Goal: Task Accomplishment & Management: Manage account settings

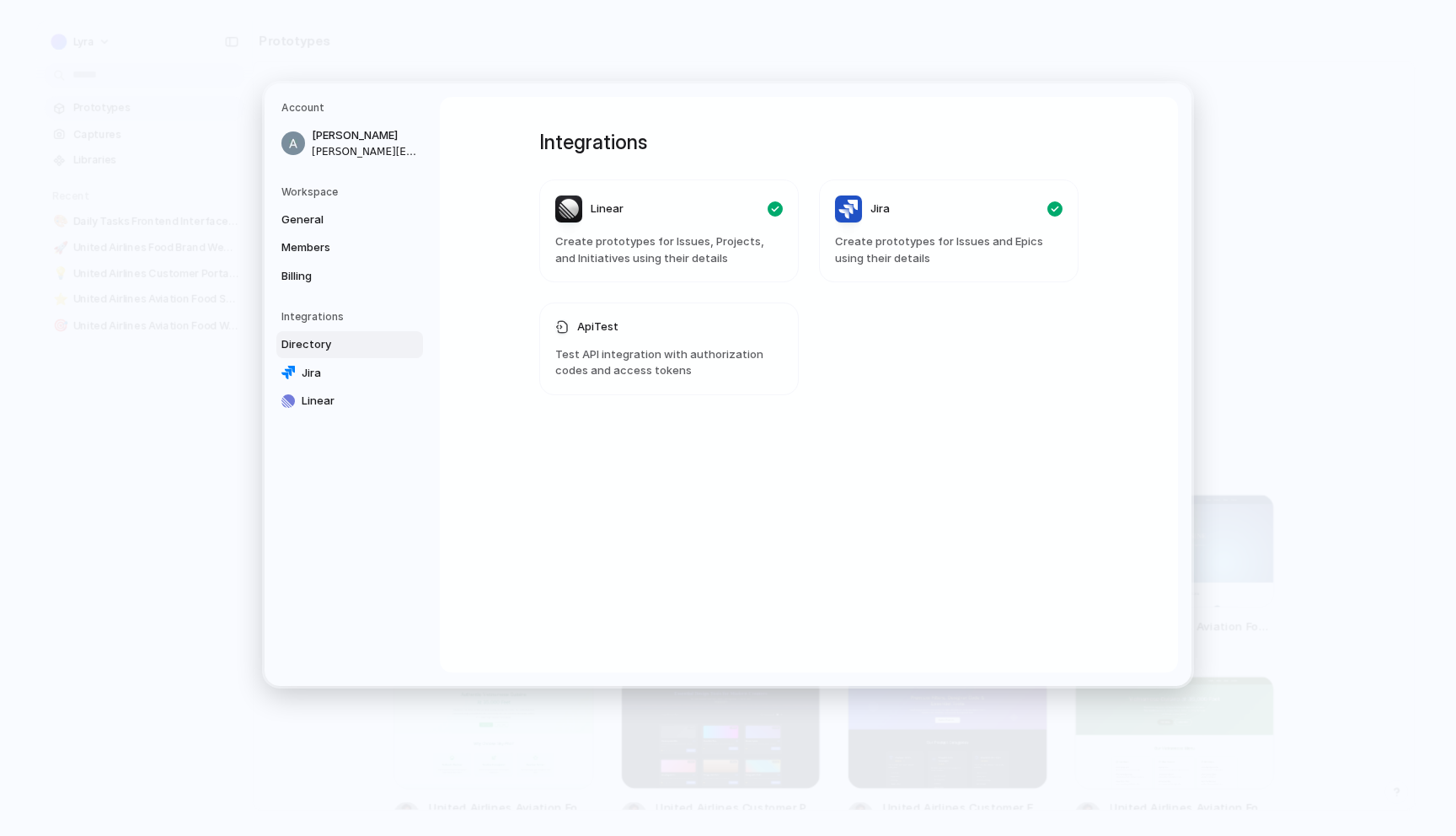
click at [747, 136] on h1 "Integrations" at bounding box center [810, 142] width 540 height 30
click at [705, 270] on article "Linear Create prototypes for Issues, Projects, and Initiatives using their deta…" at bounding box center [670, 231] width 260 height 103
